Goal: Navigation & Orientation: Find specific page/section

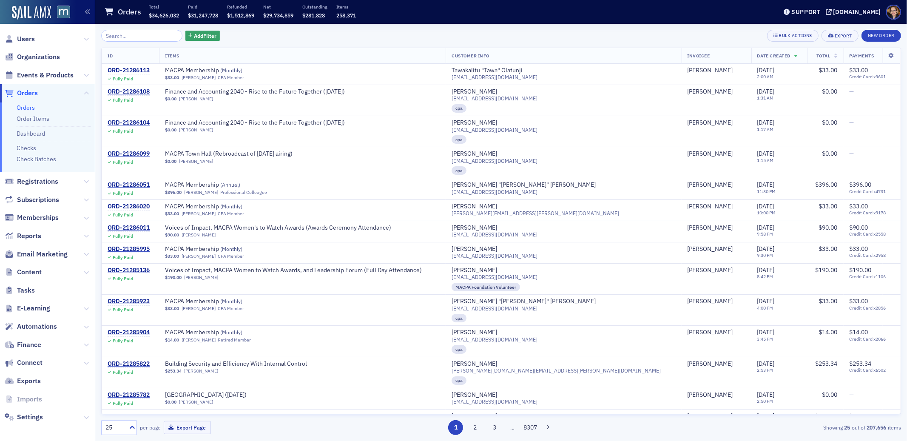
click at [30, 92] on span "Orders" at bounding box center [27, 92] width 21 height 9
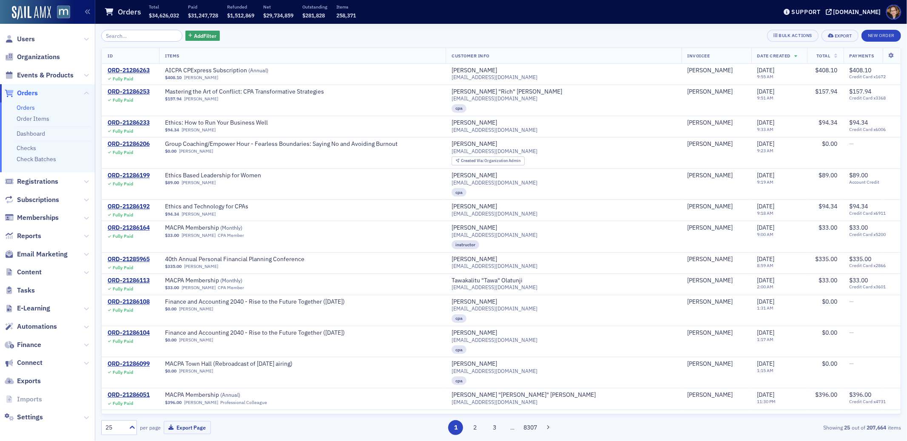
click at [23, 93] on span "Orders" at bounding box center [27, 92] width 21 height 9
